Goal: Communication & Community: Answer question/provide support

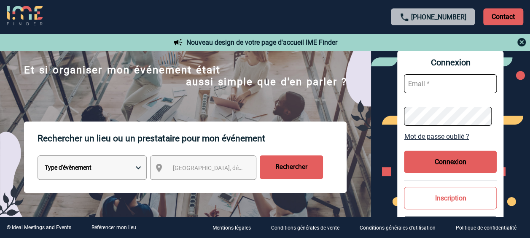
scroll to position [42, 0]
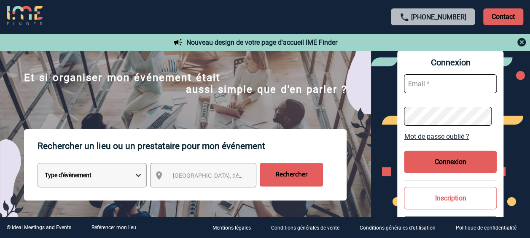
click at [417, 81] on input "text" at bounding box center [450, 83] width 93 height 19
type input "marie-aline.blanc@capgemini.com"
click at [457, 161] on button "Connexion" at bounding box center [450, 161] width 93 height 22
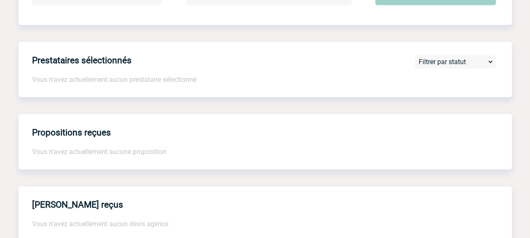
scroll to position [301, 0]
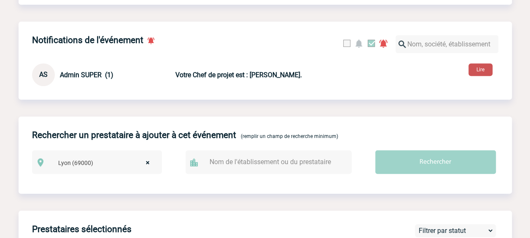
click at [482, 75] on button "Lire" at bounding box center [480, 69] width 24 height 13
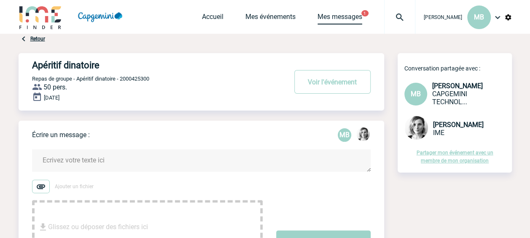
click at [334, 14] on link "Mes messages" at bounding box center [339, 19] width 45 height 12
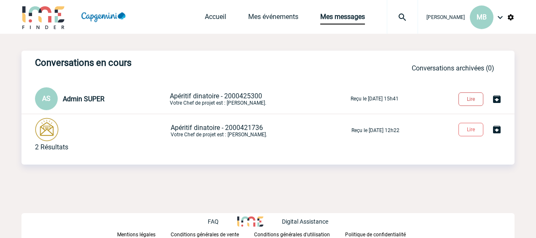
click at [467, 97] on button "Lire" at bounding box center [471, 98] width 25 height 13
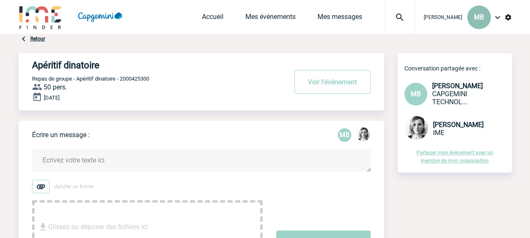
click at [484, 15] on div "MB" at bounding box center [479, 17] width 24 height 24
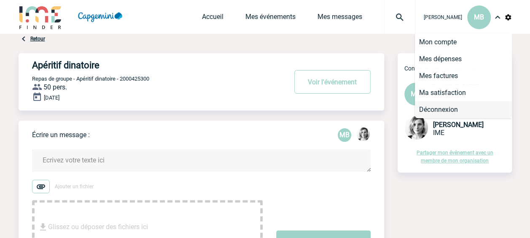
click at [451, 108] on li "Déconnexion" at bounding box center [463, 109] width 97 height 17
